Goal: Task Accomplishment & Management: Use online tool/utility

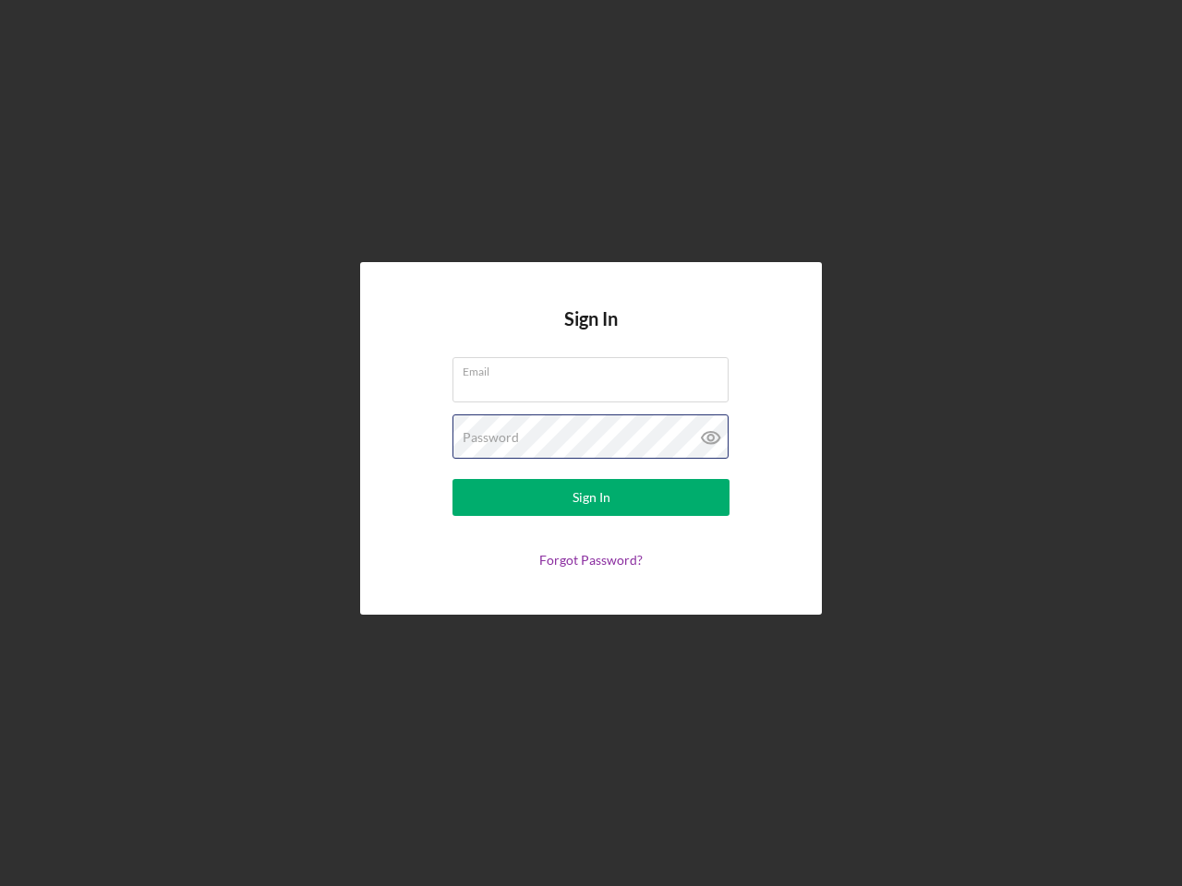
click at [591, 443] on div "Password" at bounding box center [590, 438] width 277 height 46
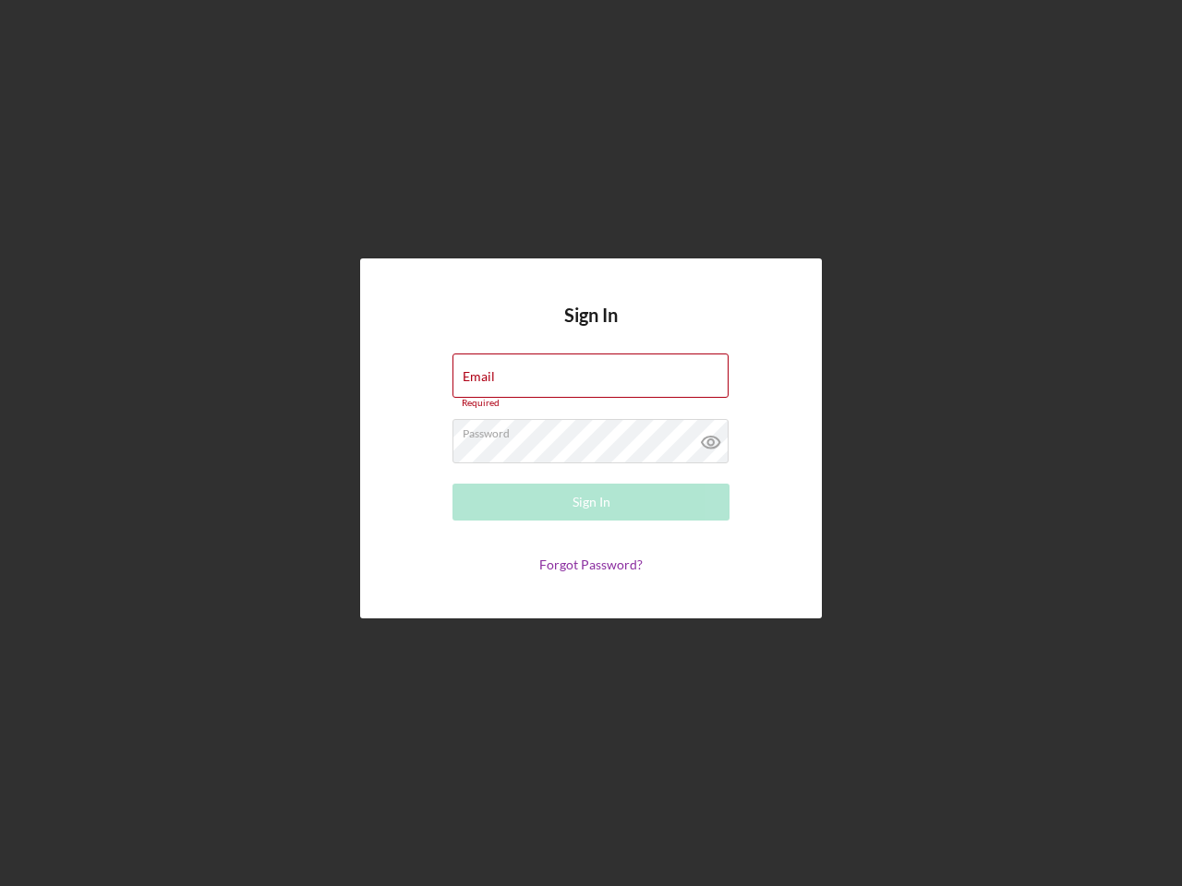
click at [711, 438] on icon at bounding box center [711, 442] width 46 height 46
